Goal: Information Seeking & Learning: Learn about a topic

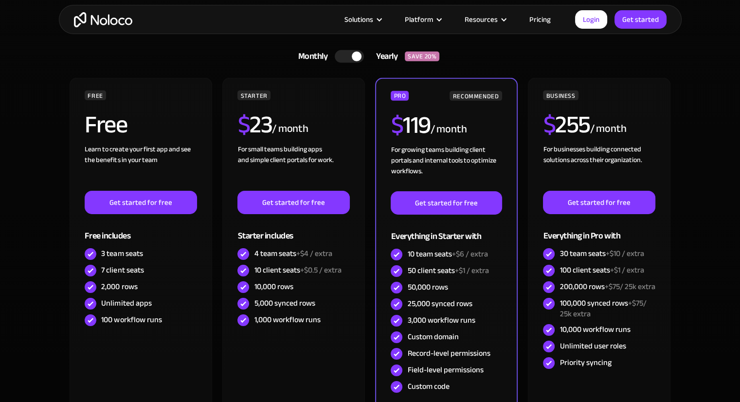
scroll to position [3045, 0]
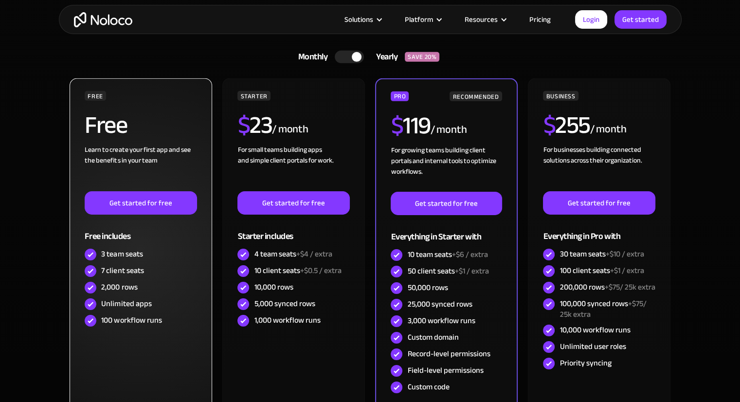
click at [123, 286] on div "2,000 rows" at bounding box center [119, 287] width 36 height 11
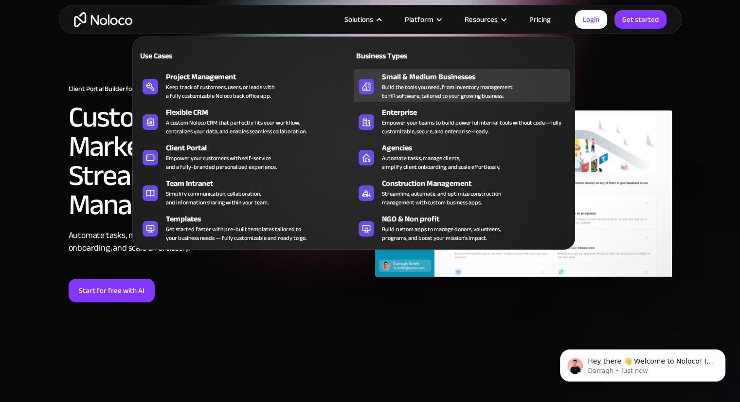
scroll to position [16, 0]
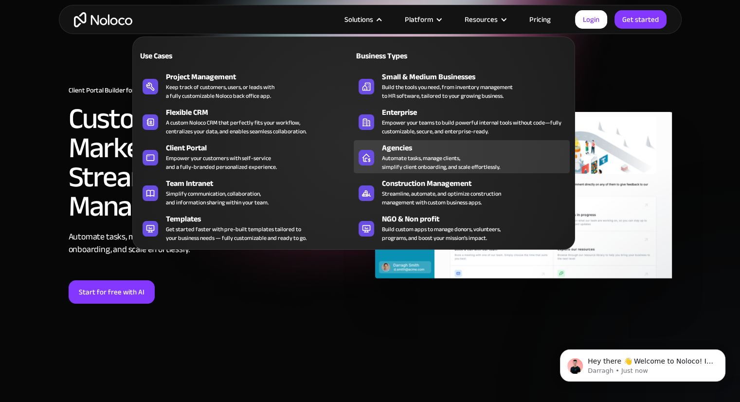
click at [420, 158] on div "Automate tasks, manage clients, simplify client onboarding, and scale effortles…" at bounding box center [441, 163] width 118 height 18
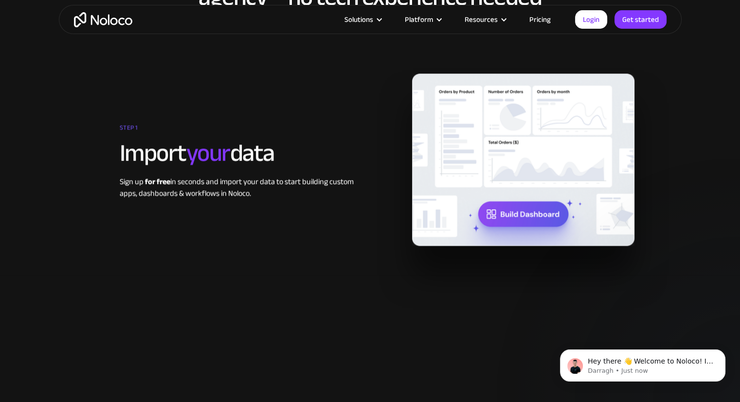
scroll to position [1281, 0]
